Goal: Find specific page/section: Find specific page/section

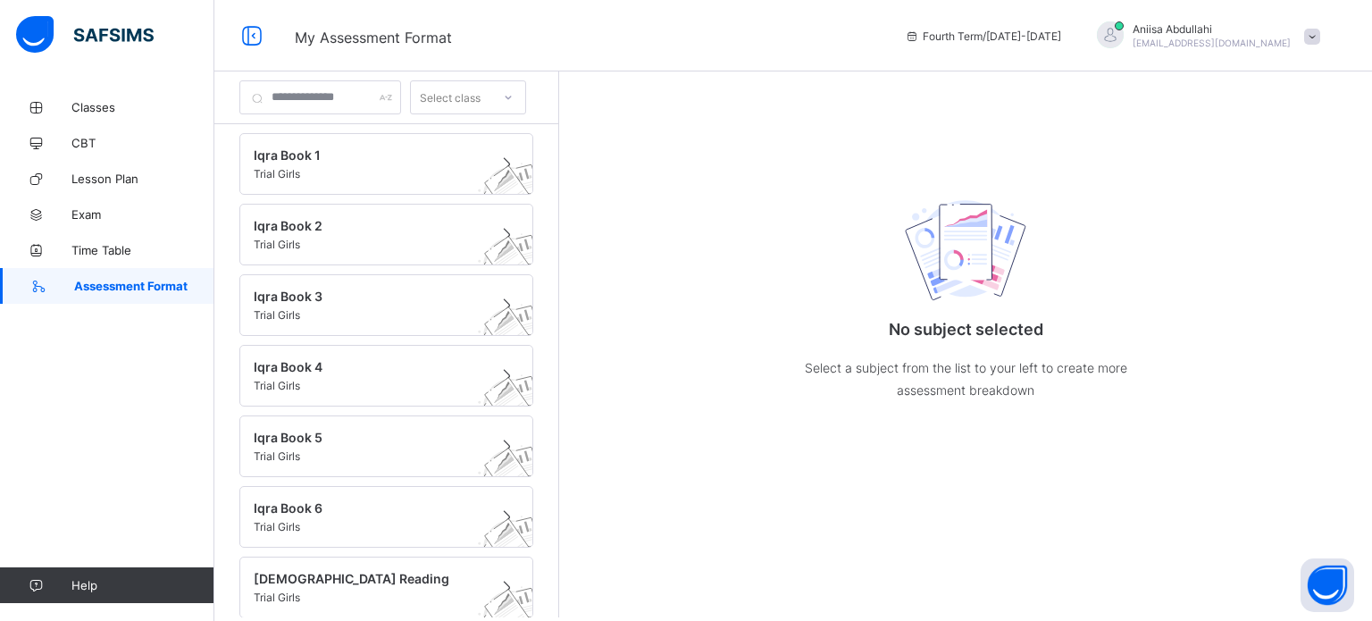
click at [1262, 35] on div "Aniisa Abdullahi [EMAIL_ADDRESS][DOMAIN_NAME]" at bounding box center [1212, 35] width 158 height 27
click at [1279, 130] on li "Profile" at bounding box center [1262, 141] width 132 height 35
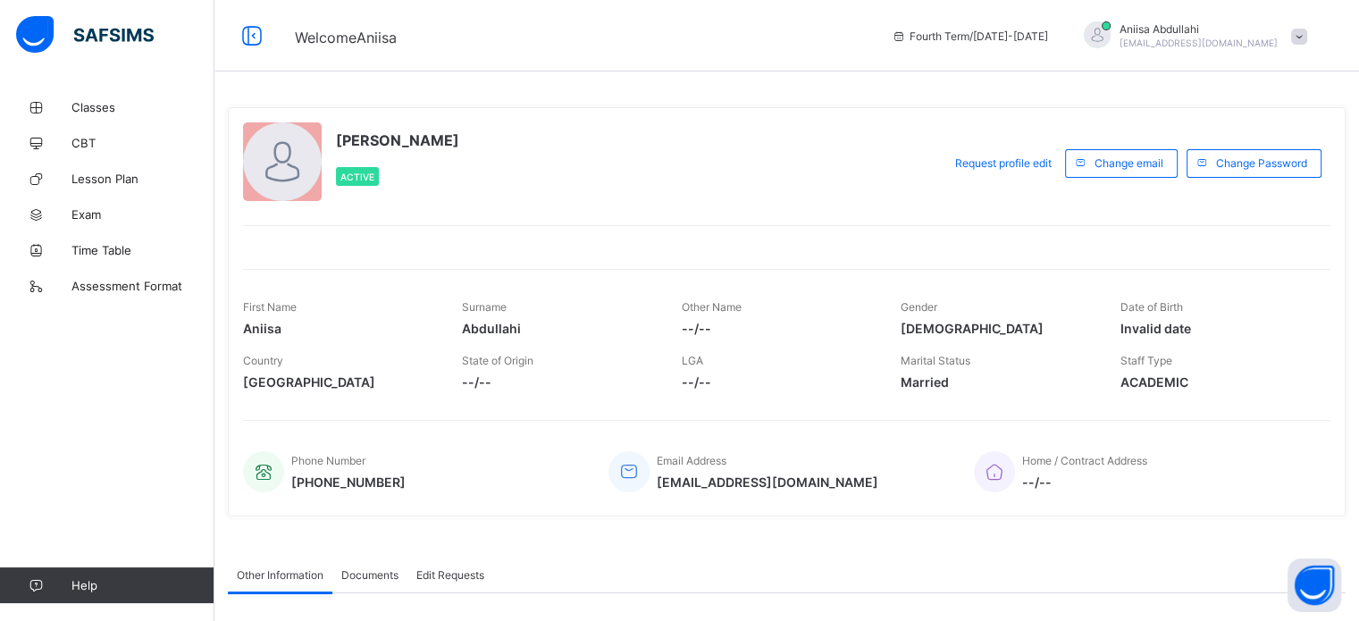
click at [1270, 42] on span "[EMAIL_ADDRESS][DOMAIN_NAME]" at bounding box center [1198, 43] width 158 height 11
click at [1279, 176] on span "Logout" at bounding box center [1249, 176] width 118 height 21
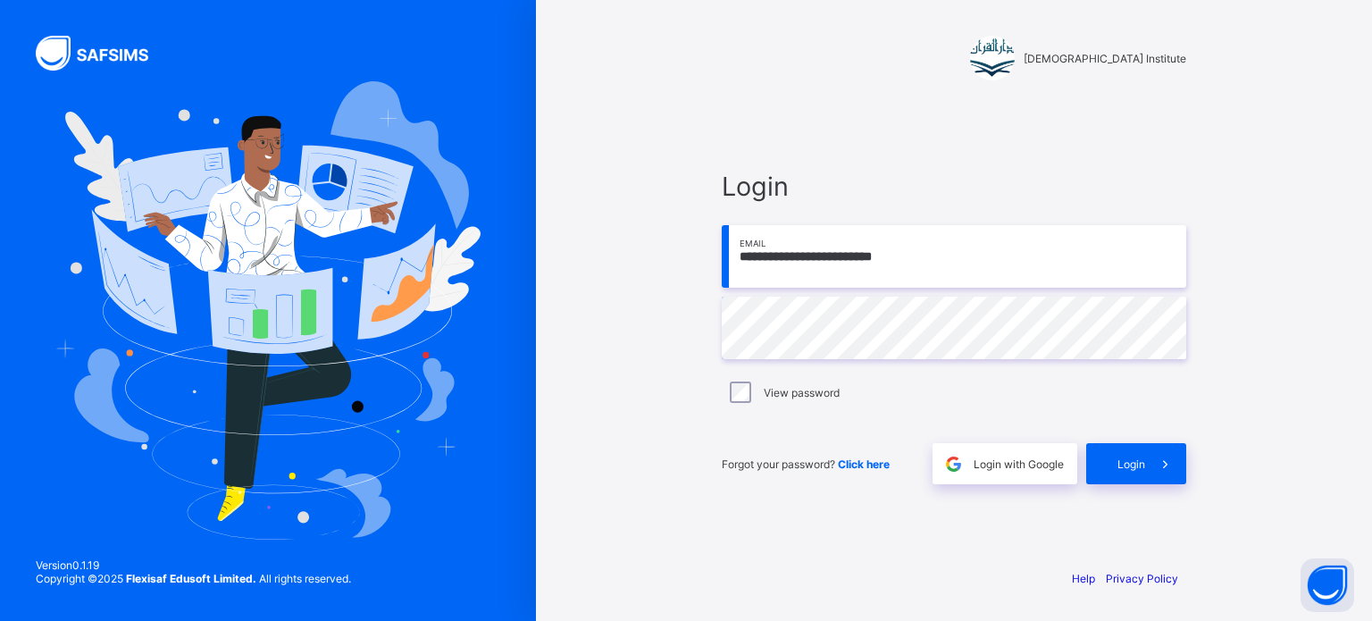
click at [1060, 264] on input "**********" at bounding box center [954, 256] width 465 height 63
type input "**********"
click at [1150, 474] on span at bounding box center [1165, 463] width 41 height 41
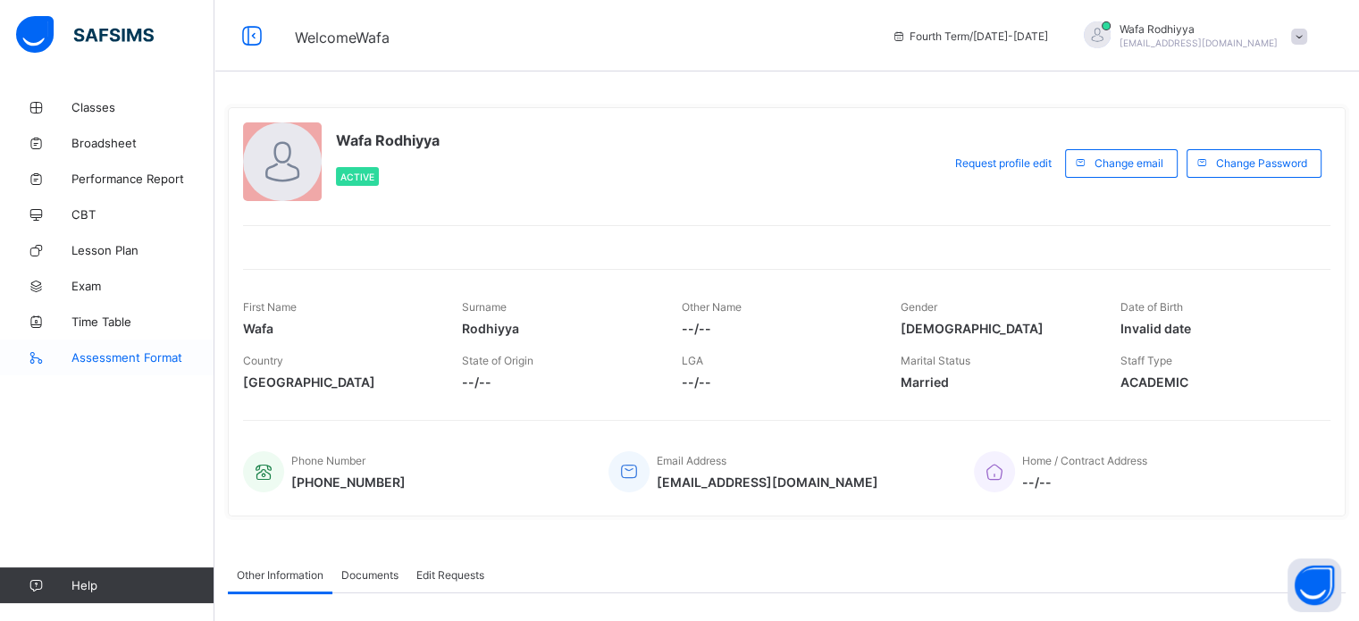
click at [114, 351] on span "Assessment Format" at bounding box center [142, 357] width 143 height 14
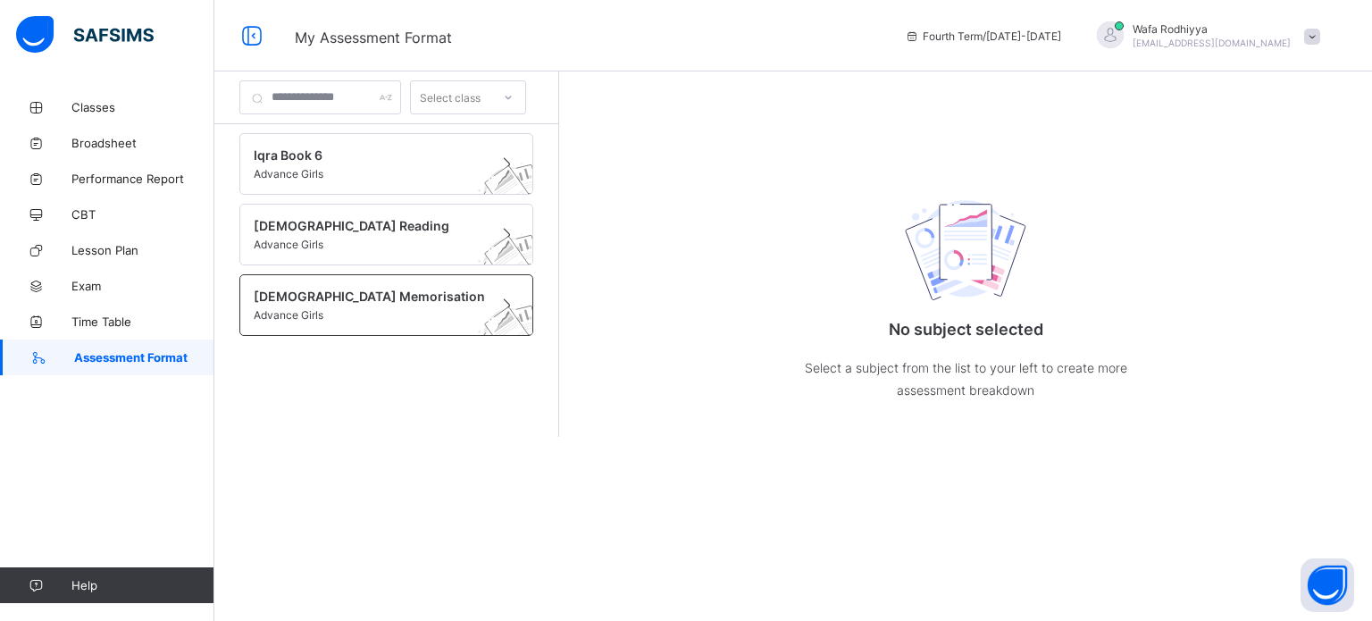
click at [326, 305] on span at bounding box center [369, 306] width 231 height 4
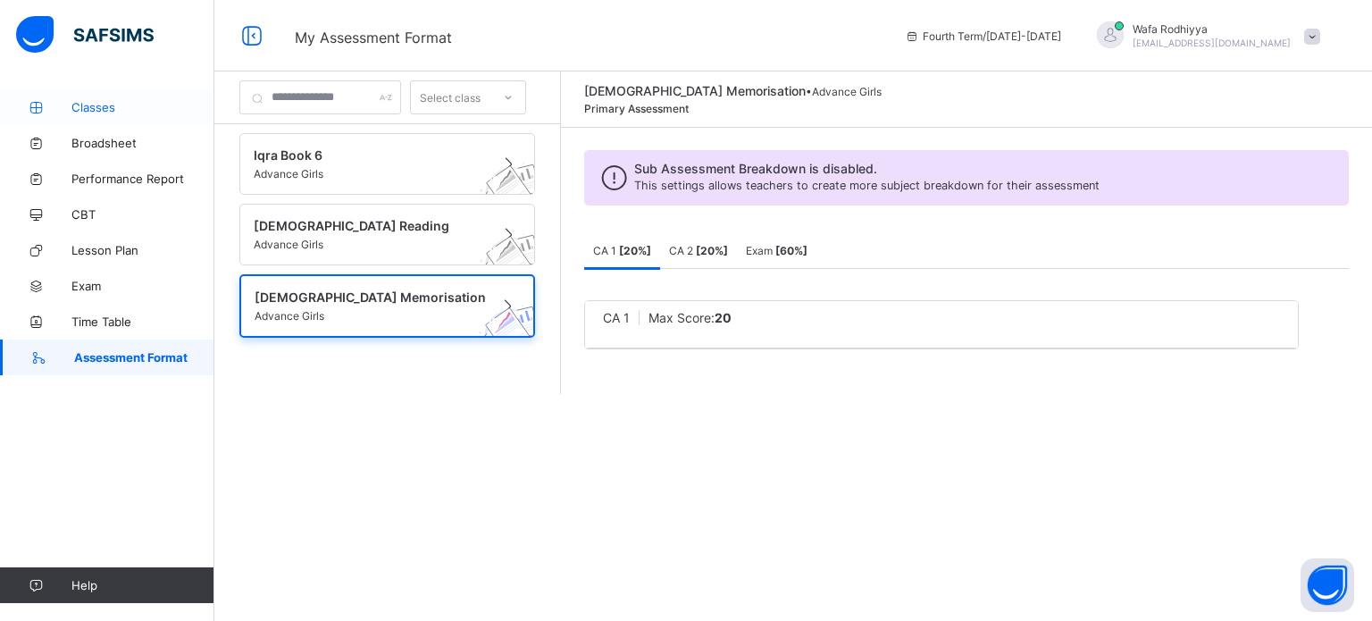
click at [82, 114] on link "Classes" at bounding box center [107, 107] width 214 height 36
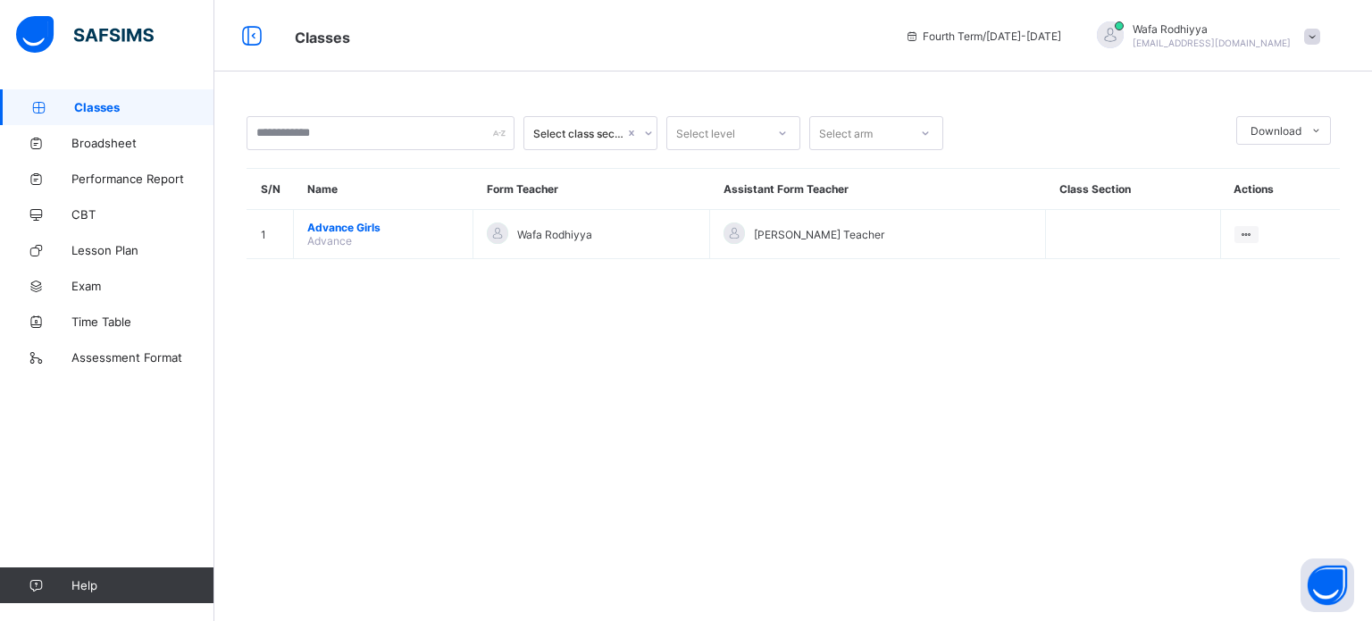
click at [654, 226] on div "Wafa Rodhiyya" at bounding box center [591, 234] width 209 height 24
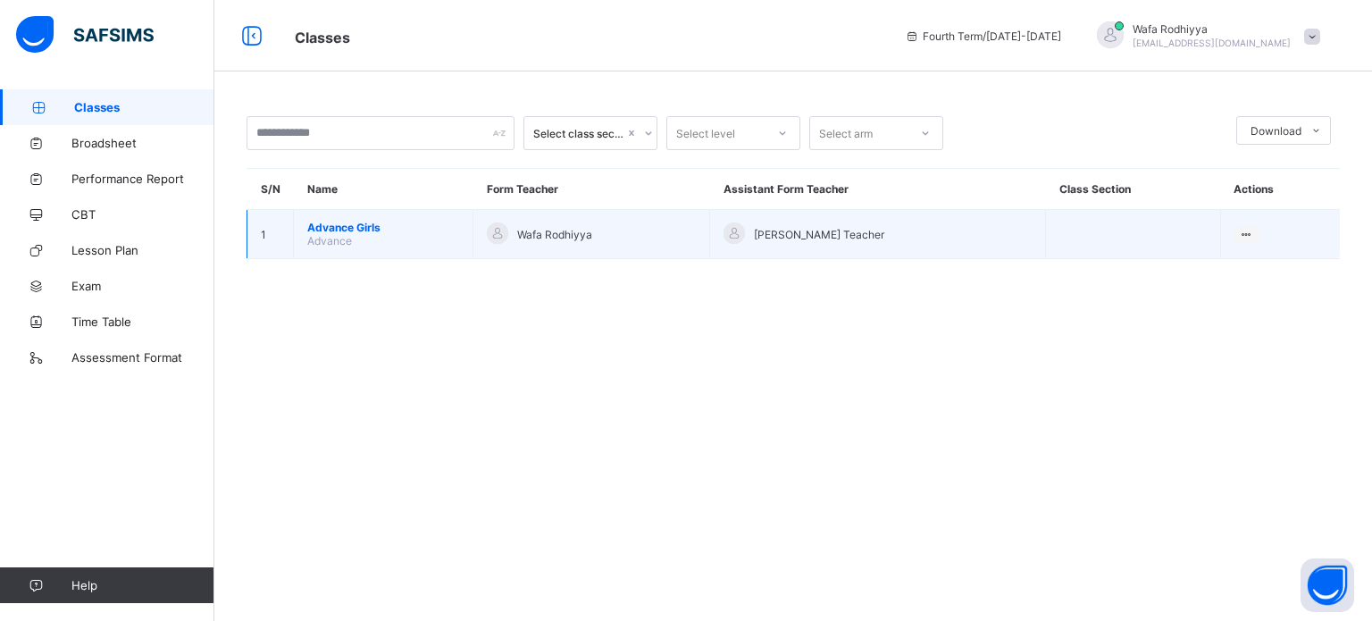
click at [654, 226] on div "Wafa Rodhiyya" at bounding box center [591, 234] width 209 height 24
click at [347, 225] on span "Advance Girls" at bounding box center [383, 227] width 152 height 13
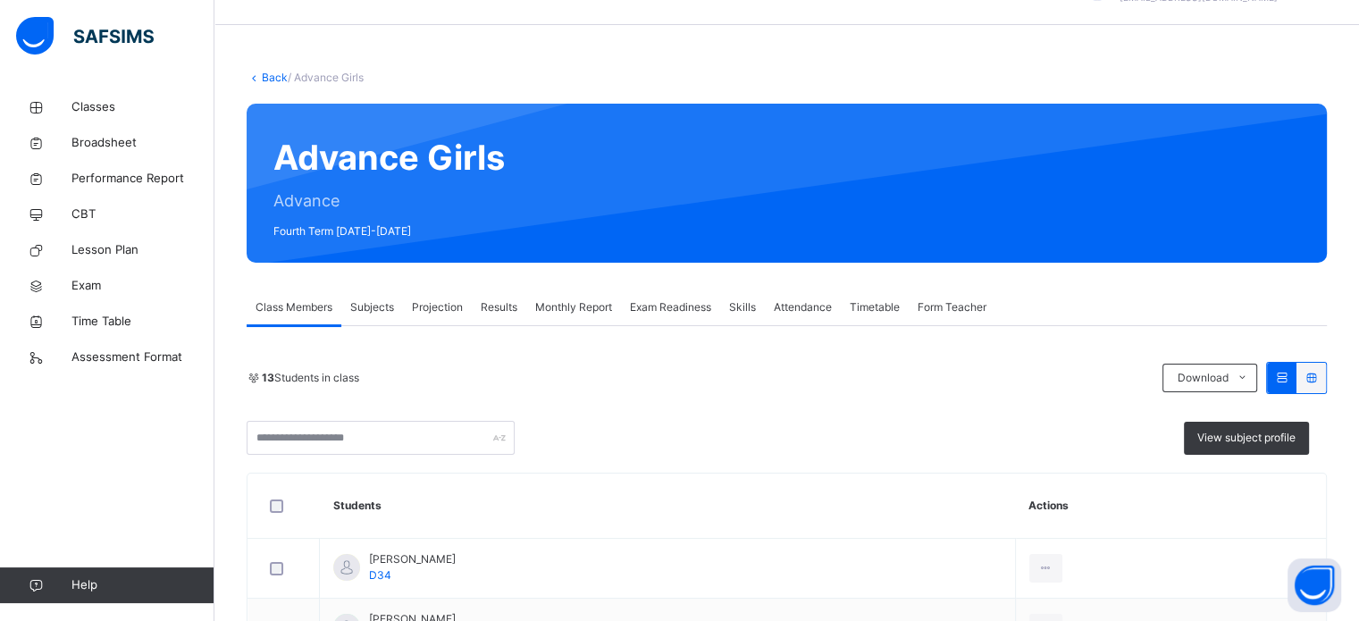
scroll to position [50, 0]
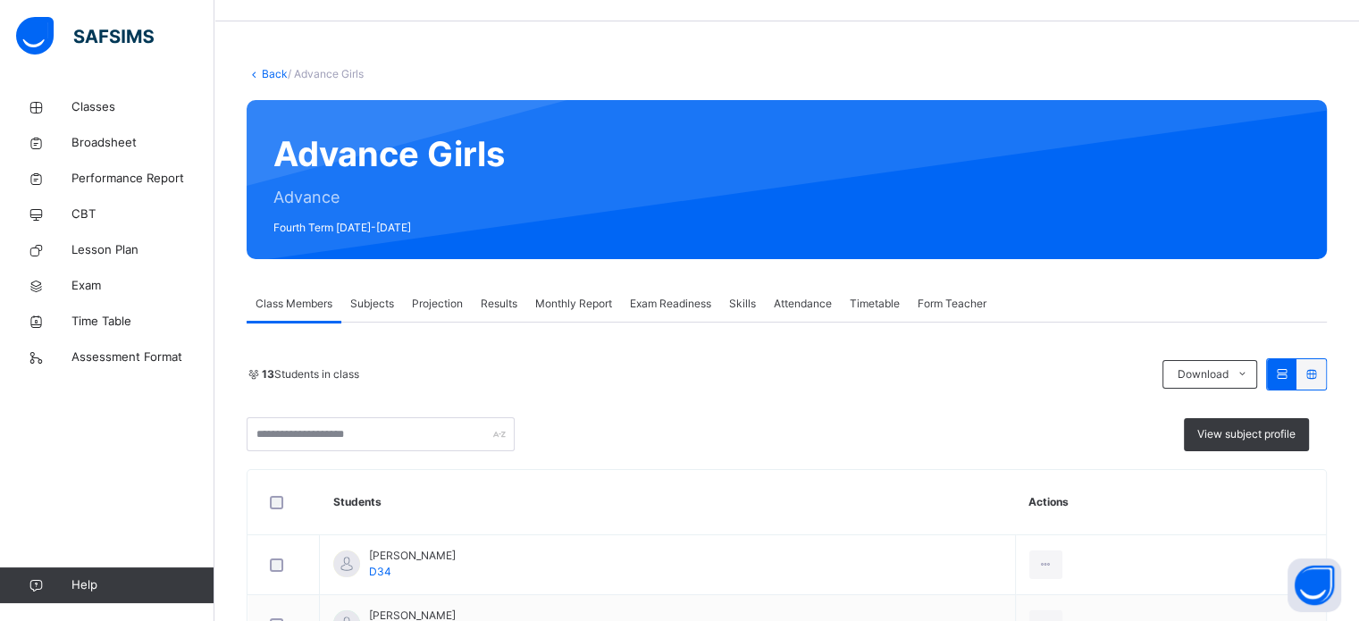
click at [406, 314] on div "Projection" at bounding box center [437, 304] width 69 height 36
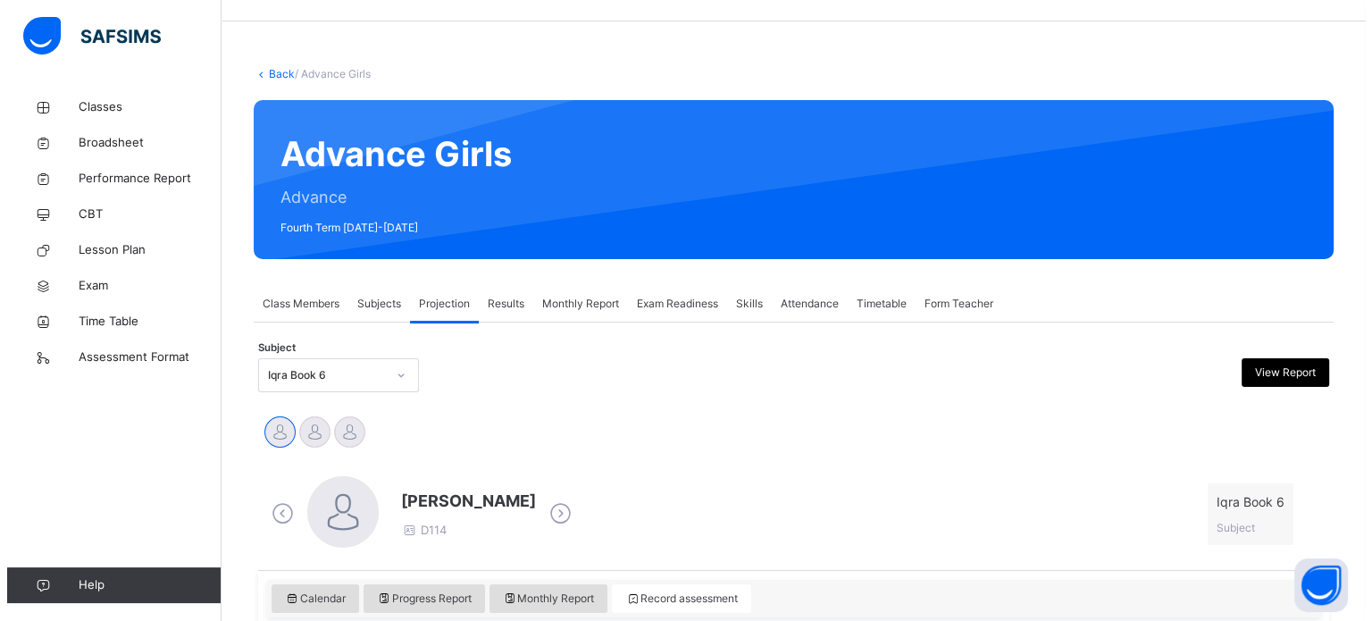
scroll to position [0, 0]
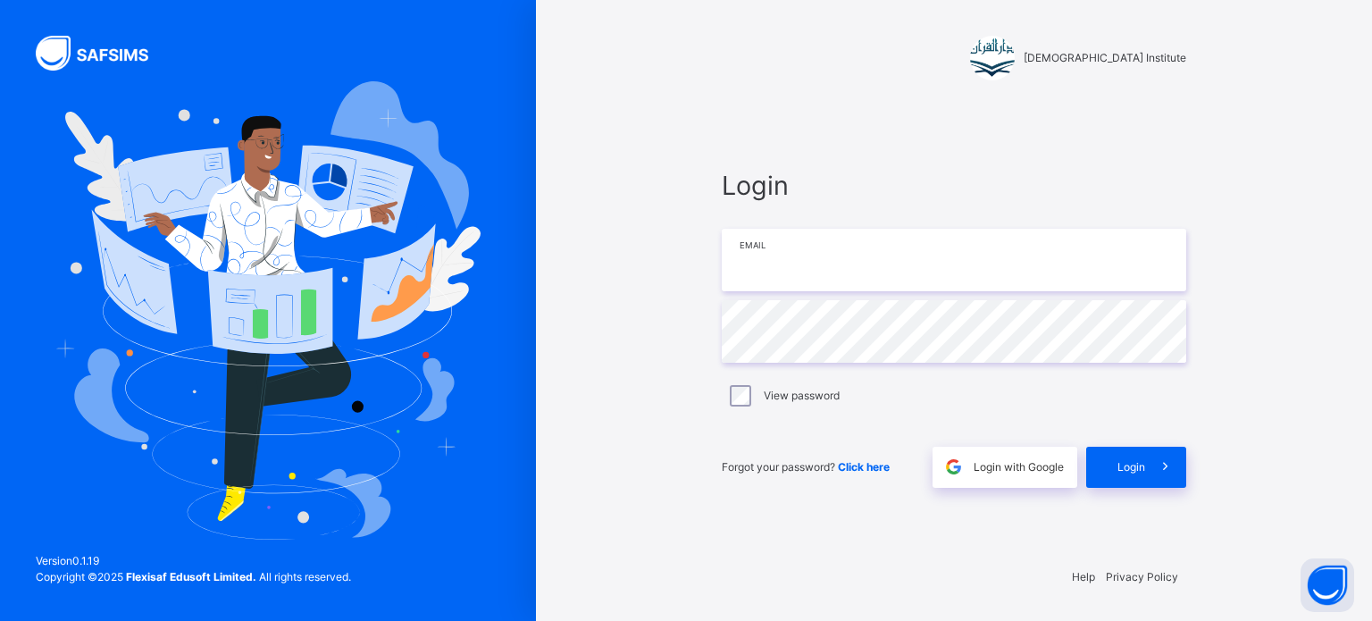
type input "**********"
